Goal: Information Seeking & Learning: Check status

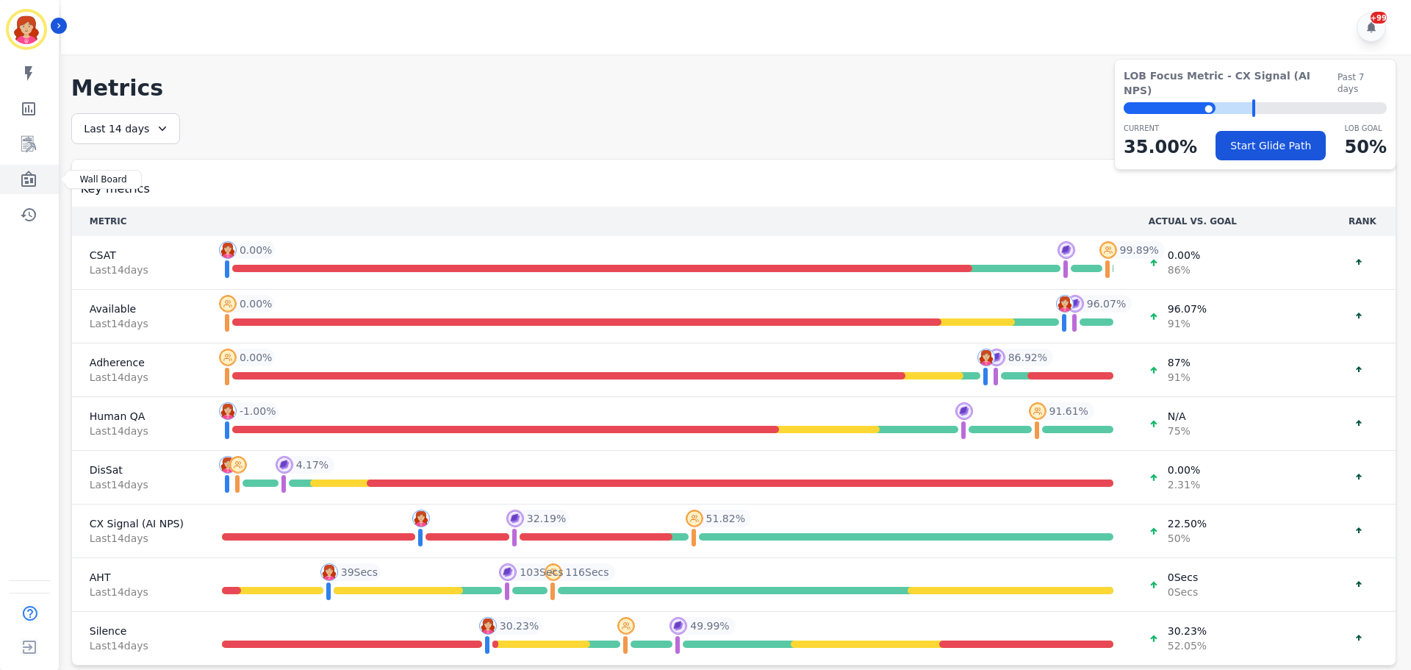
click at [27, 180] on icon "Sidebar" at bounding box center [29, 180] width 18 height 18
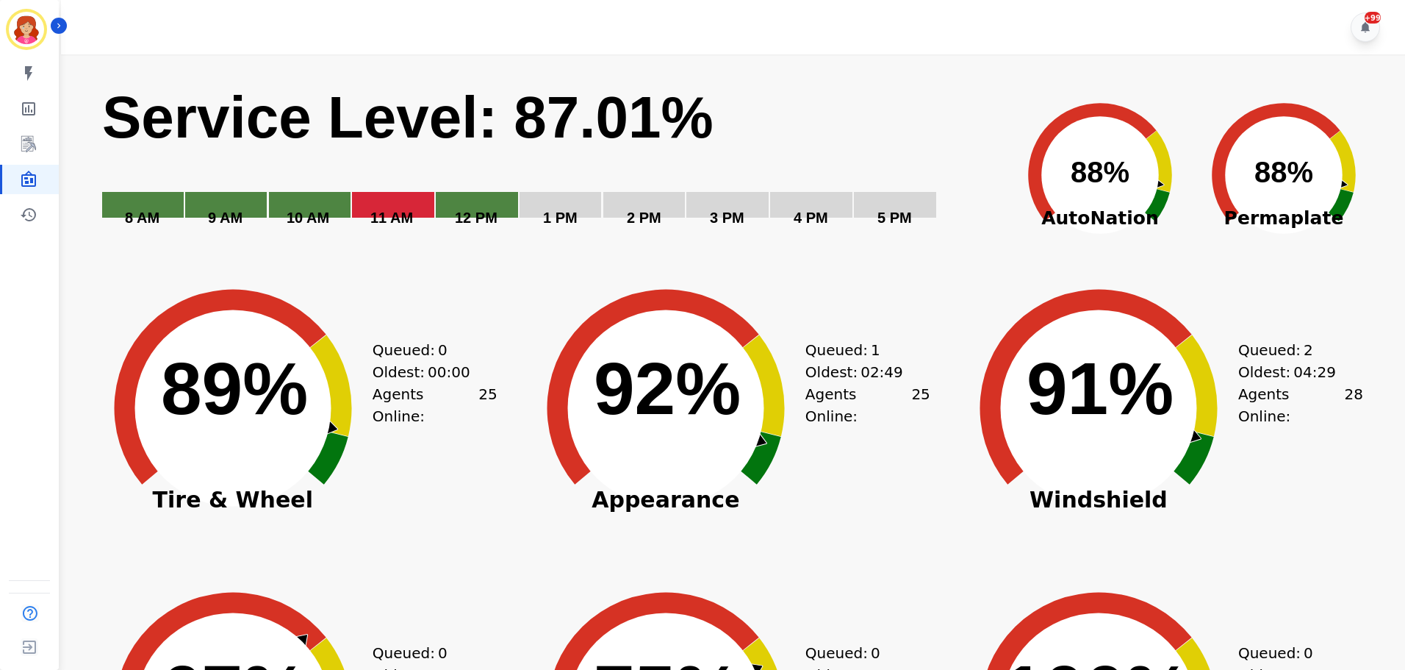
click at [912, 280] on div "Created with Highcharts 10.3.3 Service Level: 87.01% 5 PM 4 PM 3 PM 2 PM 1 PM 1…" at bounding box center [731, 577] width 1290 height 1011
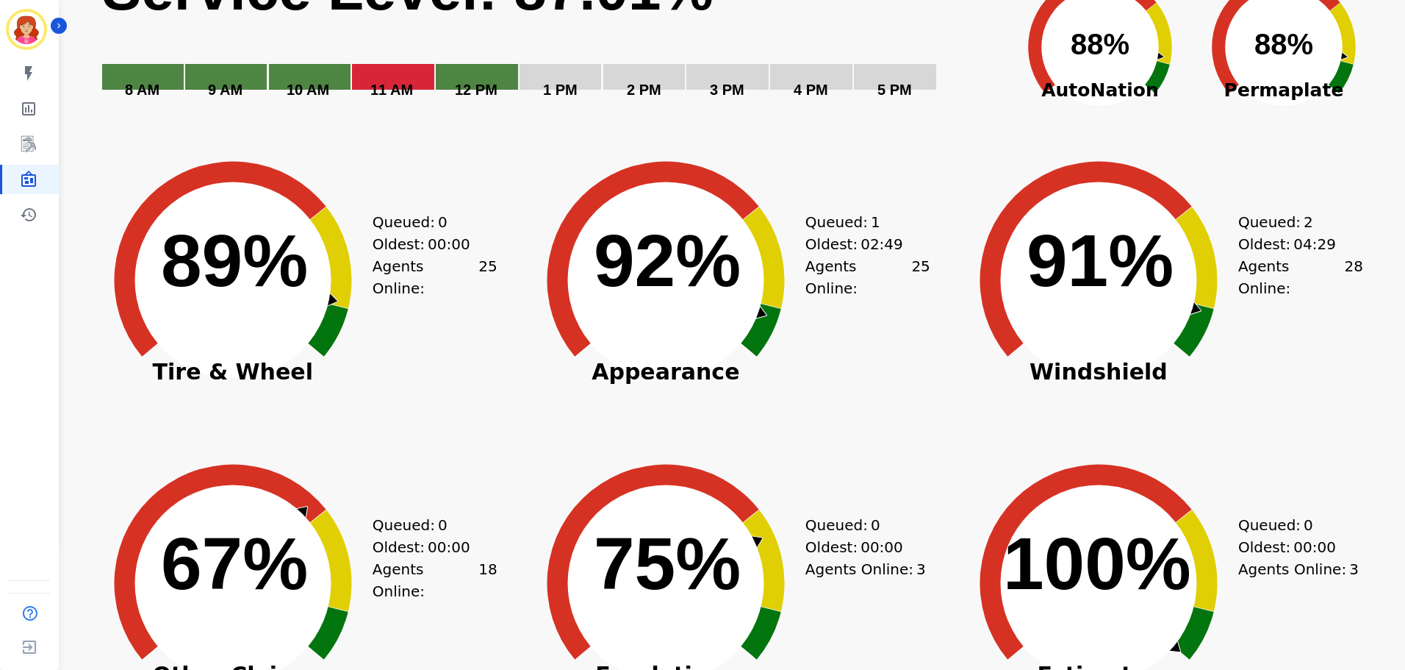
scroll to position [147, 0]
